Goal: Navigation & Orientation: Find specific page/section

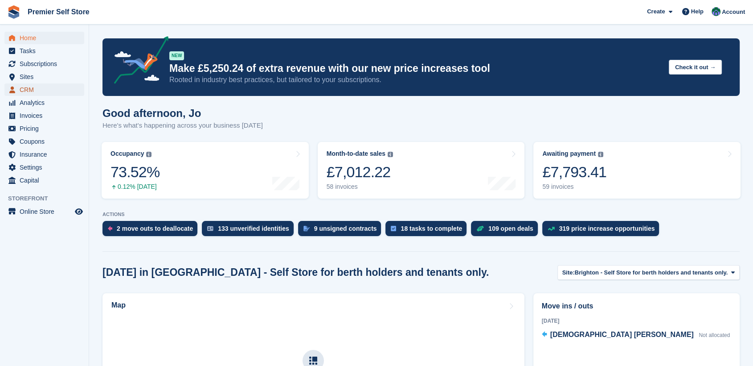
click at [29, 86] on span "CRM" at bounding box center [47, 89] width 54 height 12
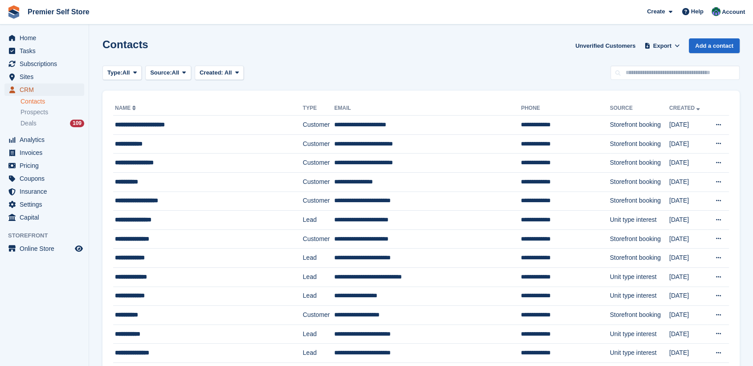
click at [29, 86] on span "CRM" at bounding box center [47, 89] width 54 height 12
click at [25, 119] on span "Deals" at bounding box center [29, 123] width 16 height 8
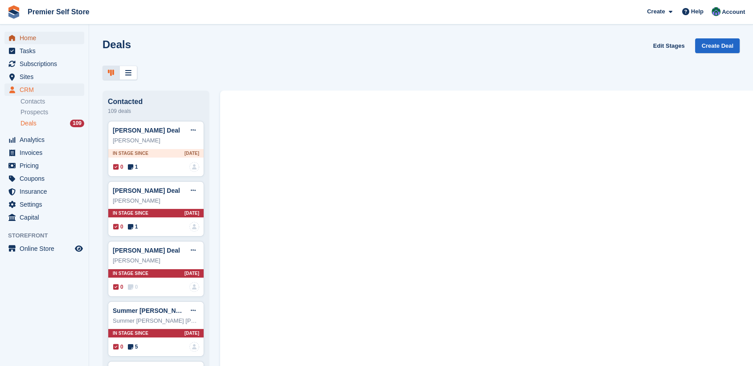
click at [33, 35] on span "Home" at bounding box center [47, 38] width 54 height 12
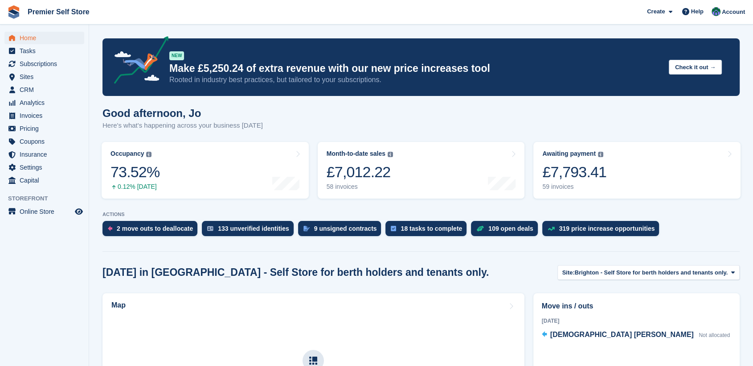
drag, startPoint x: 66, startPoint y: 285, endPoint x: 58, endPoint y: 283, distance: 7.9
click at [66, 284] on aside "Home Tasks Subscriptions Subscriptions Subscriptions Contracts Price increases …" at bounding box center [44, 185] width 89 height 321
